Goal: Task Accomplishment & Management: Use online tool/utility

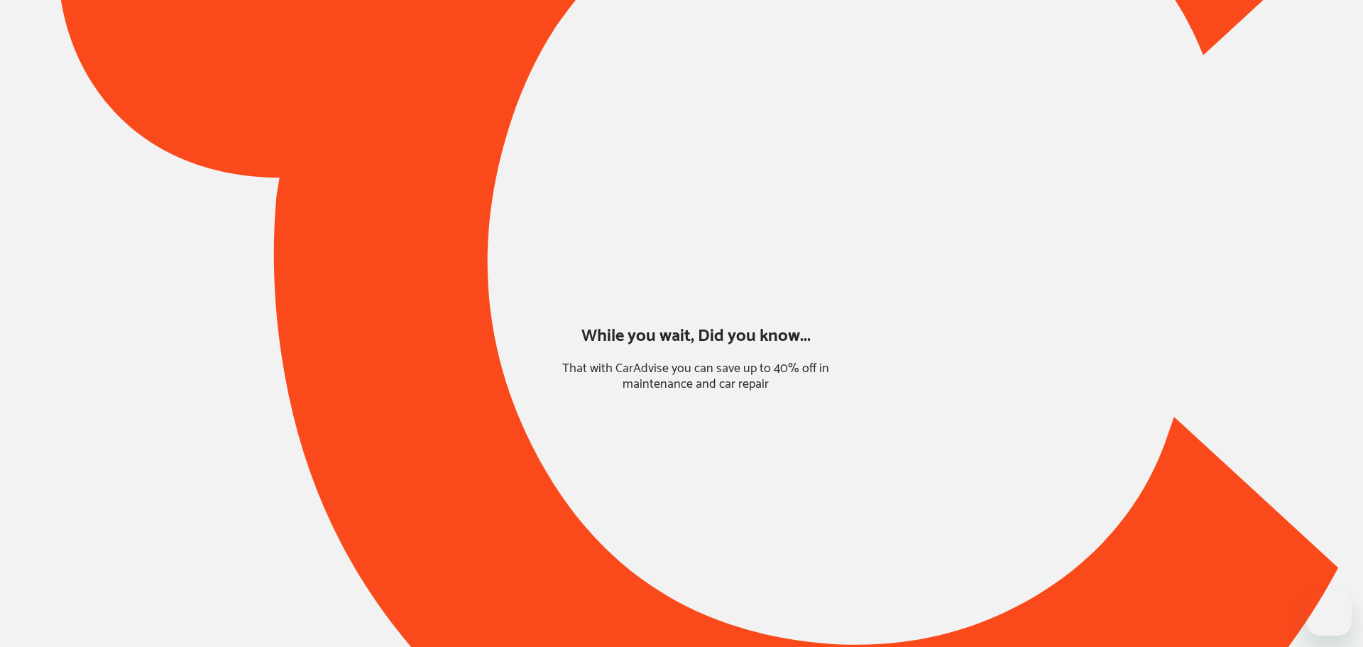
type input "*****"
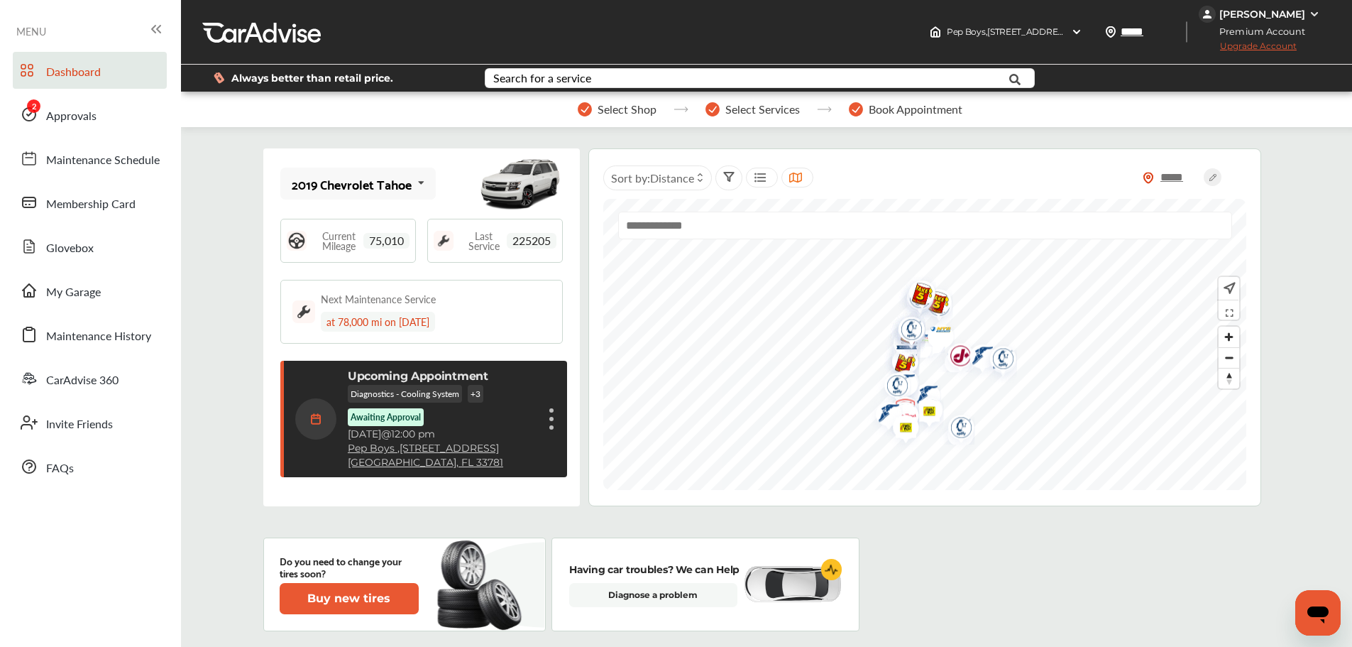
click at [61, 123] on span "Approvals" at bounding box center [71, 116] width 50 height 18
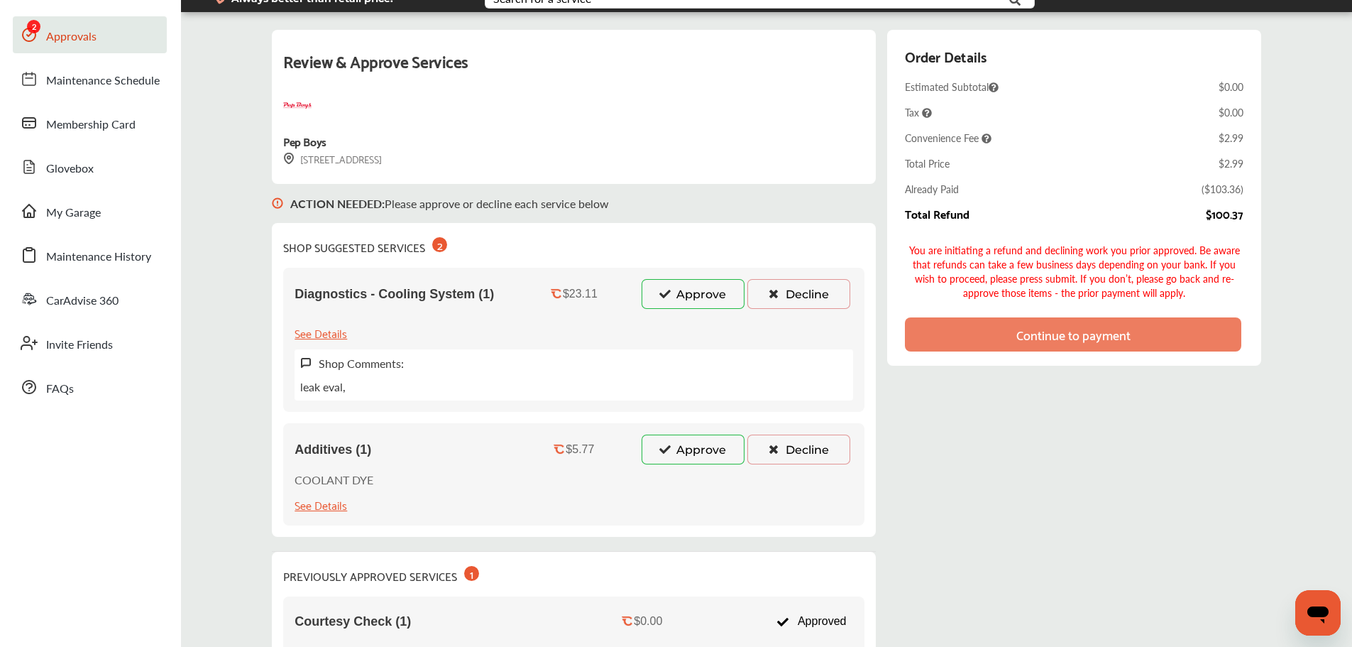
scroll to position [314, 0]
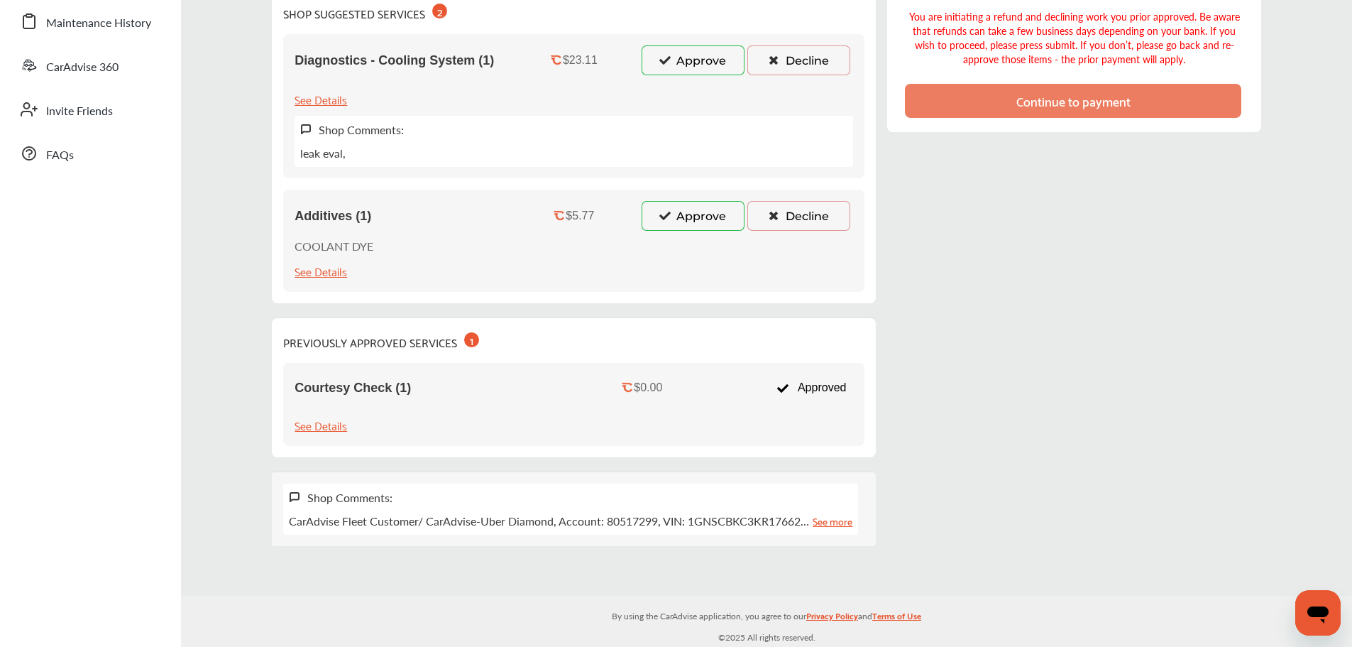
click at [694, 63] on button "Approve" at bounding box center [693, 60] width 103 height 30
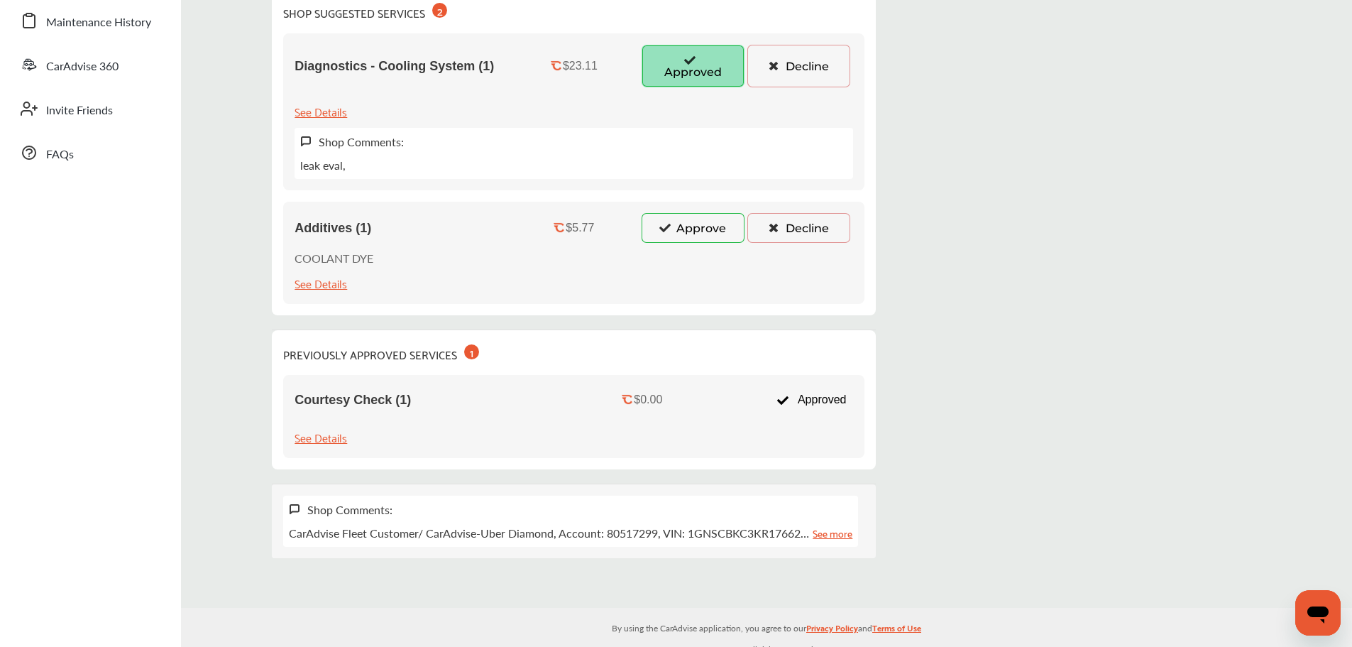
click at [677, 225] on button "Approve" at bounding box center [693, 228] width 103 height 30
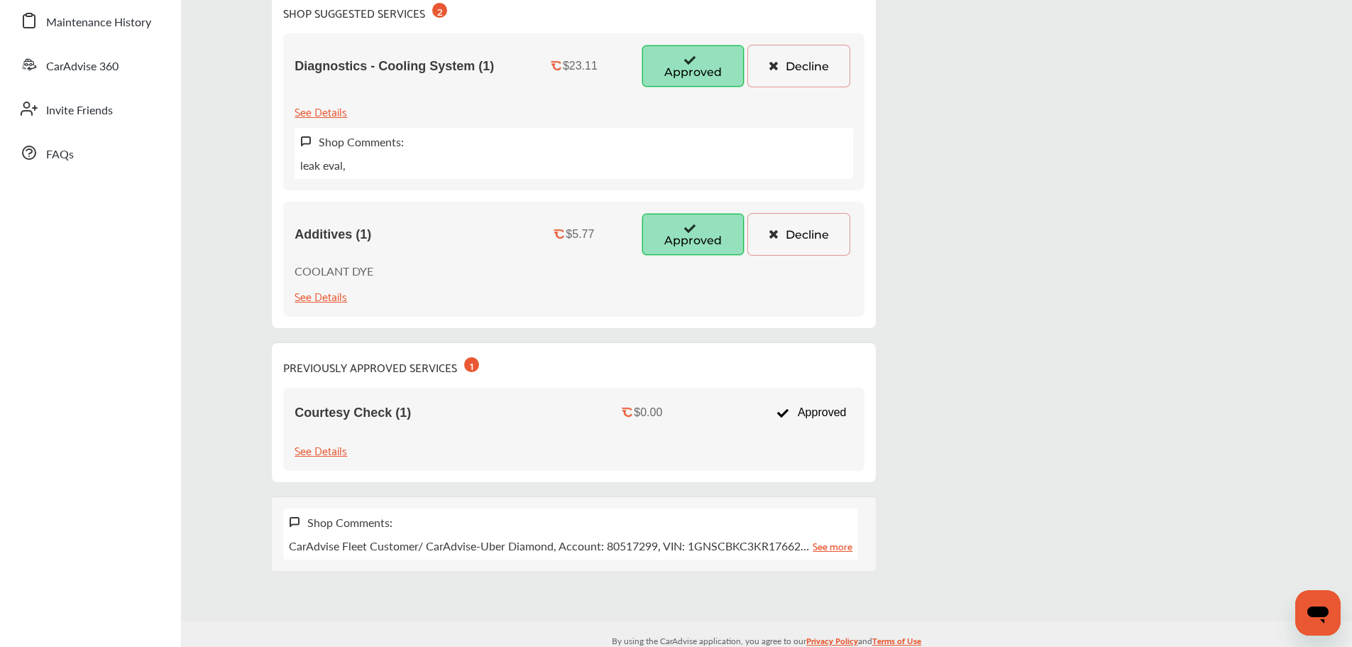
scroll to position [0, 0]
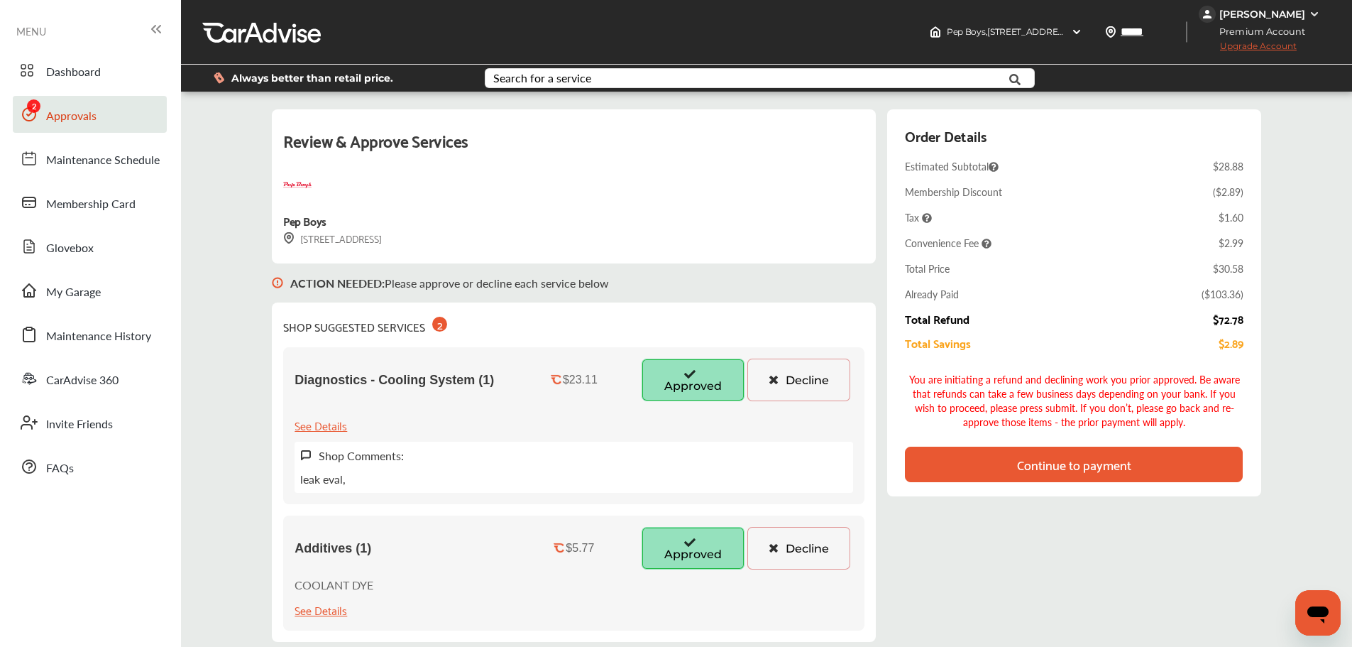
click at [1087, 468] on div "Continue to payment" at bounding box center [1074, 464] width 114 height 14
